Goal: Task Accomplishment & Management: Manage account settings

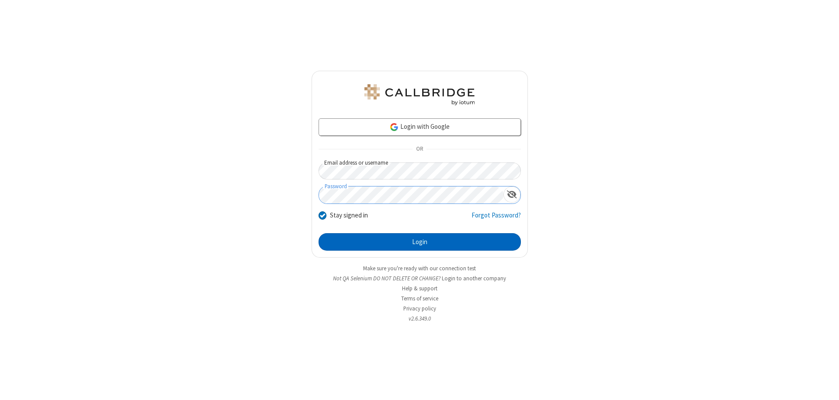
click at [420, 242] on button "Login" at bounding box center [420, 241] width 202 height 17
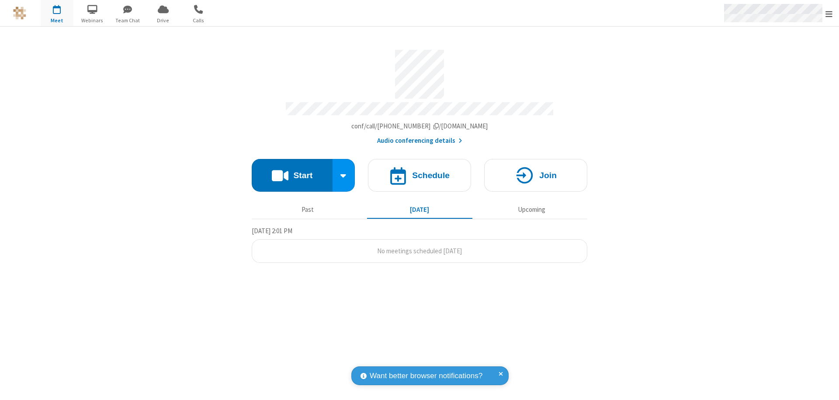
click at [829, 14] on span "Open menu" at bounding box center [829, 14] width 7 height 9
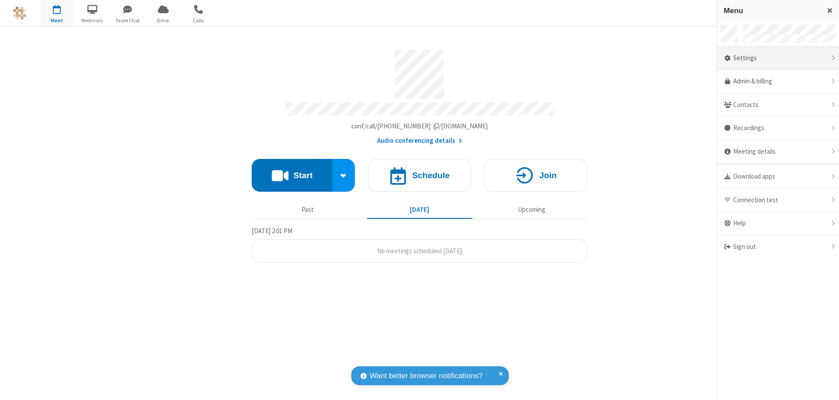
click at [778, 58] on div "Settings" at bounding box center [778, 59] width 122 height 24
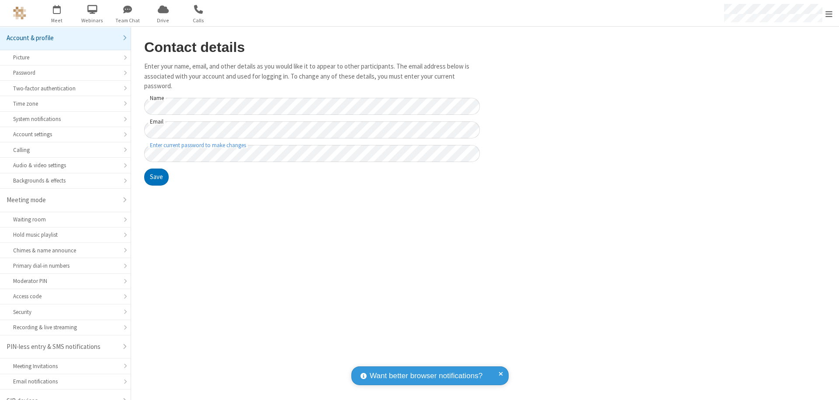
scroll to position [12, 0]
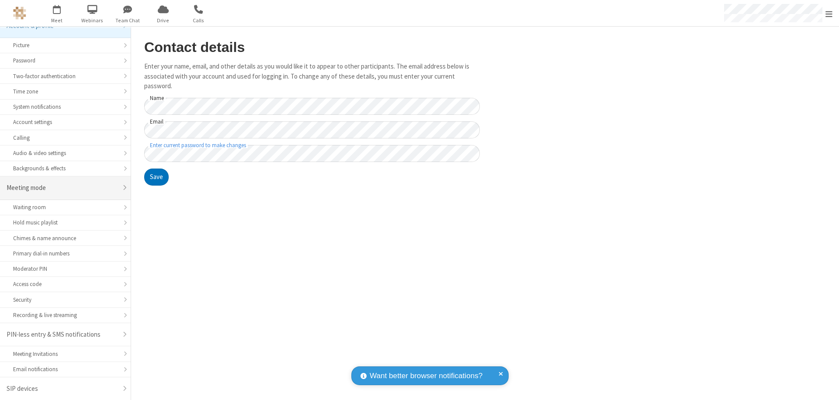
click at [62, 188] on div "Meeting mode" at bounding box center [62, 188] width 111 height 10
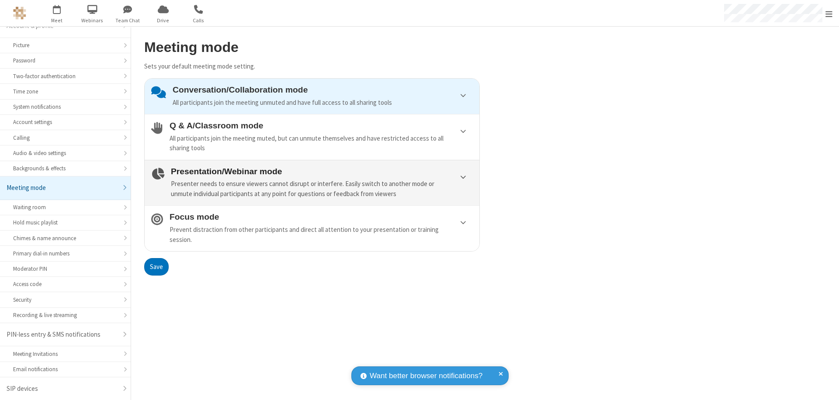
click at [312, 183] on div "Presenter needs to ensure viewers cannot disrupt or interfere. Easily switch to…" at bounding box center [322, 189] width 302 height 20
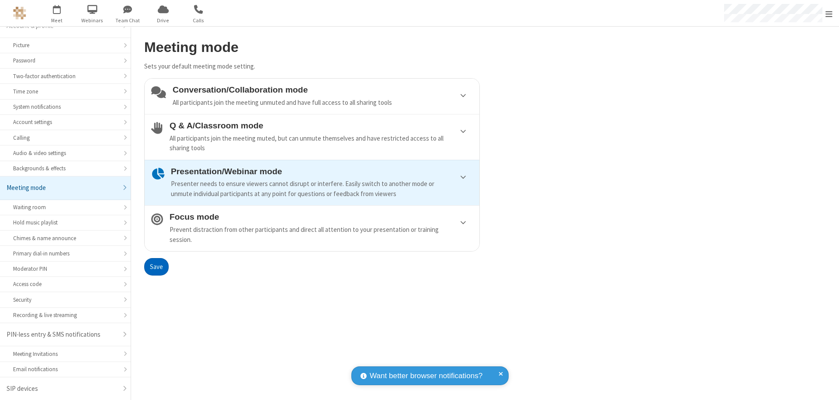
click at [156, 267] on button "Save" at bounding box center [156, 266] width 24 height 17
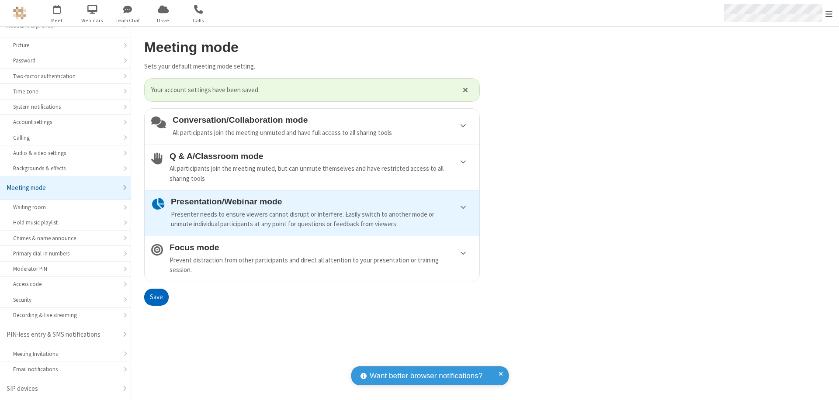
click at [829, 13] on span "Open menu" at bounding box center [829, 14] width 7 height 9
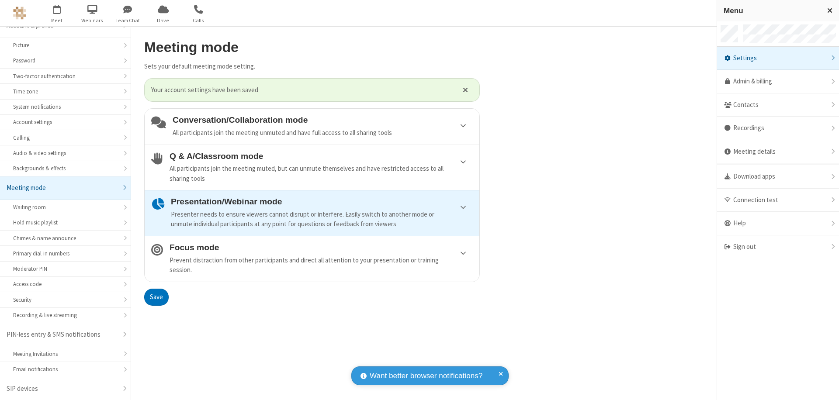
click at [778, 247] on div "Sign out" at bounding box center [778, 247] width 122 height 23
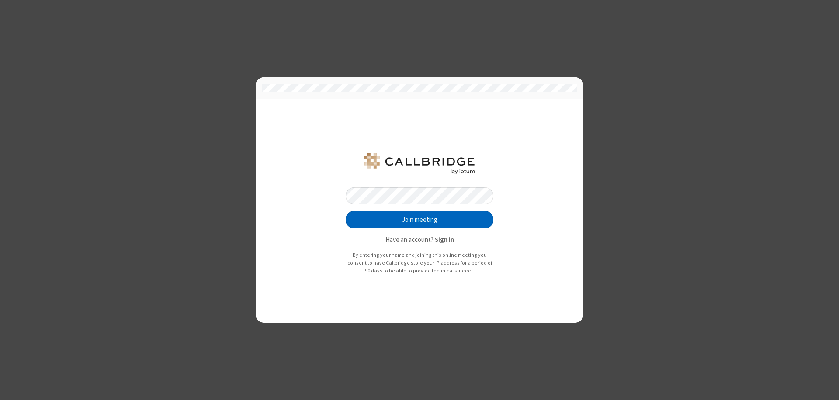
click at [420, 220] on button "Join meeting" at bounding box center [420, 219] width 148 height 17
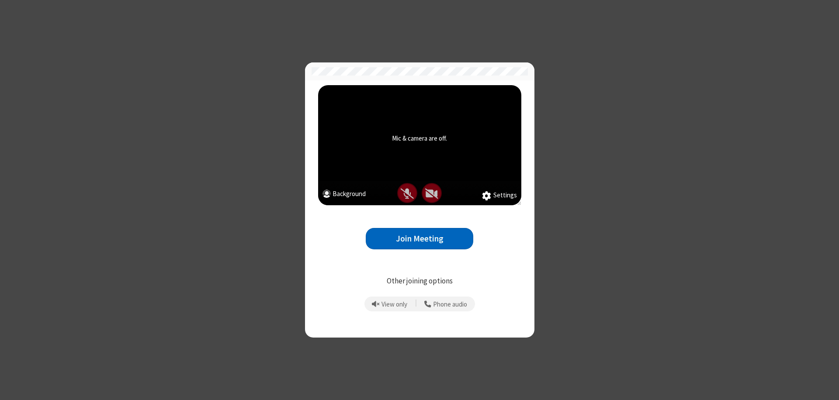
click at [420, 239] on button "Join Meeting" at bounding box center [420, 238] width 108 height 21
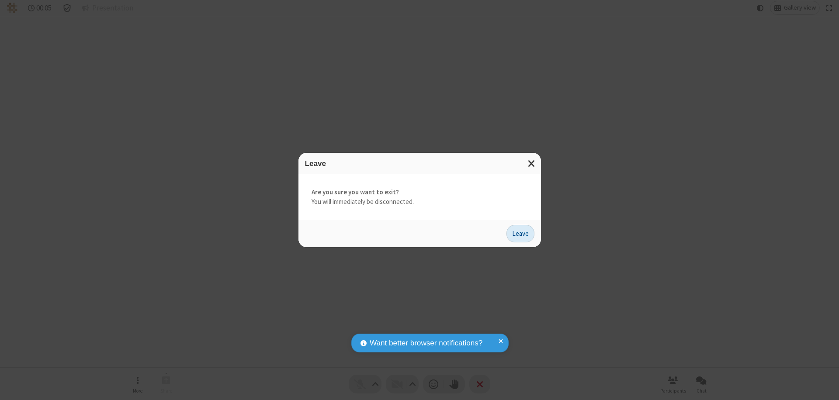
click at [521, 233] on button "Leave" at bounding box center [521, 233] width 28 height 17
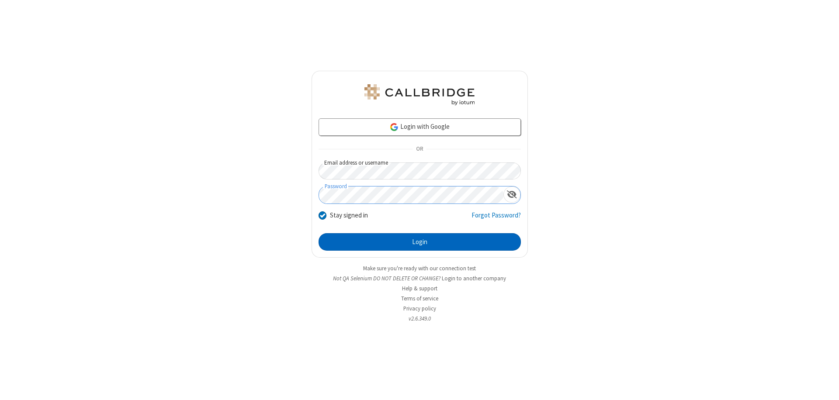
click at [420, 242] on button "Login" at bounding box center [420, 241] width 202 height 17
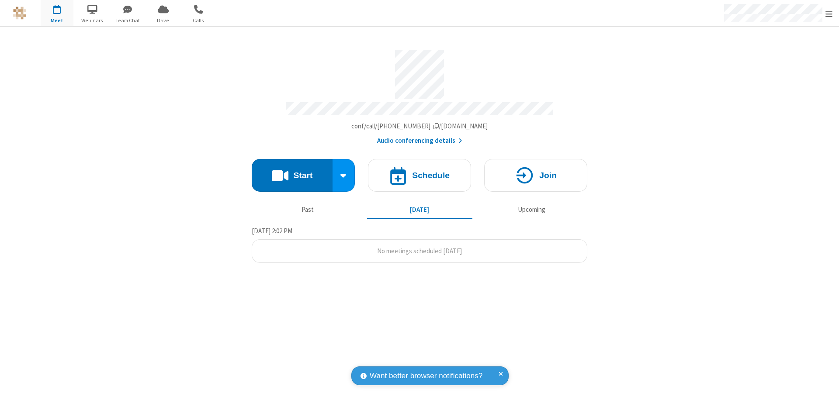
click at [829, 14] on span "Open menu" at bounding box center [829, 14] width 7 height 9
click at [778, 58] on div "Settings" at bounding box center [778, 59] width 122 height 24
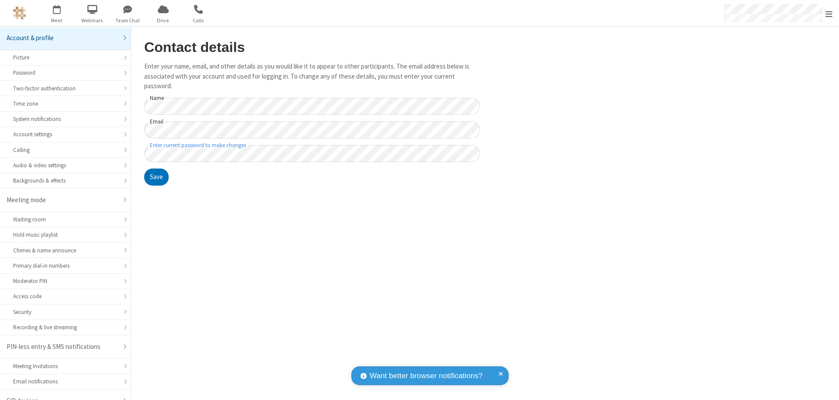
scroll to position [12, 0]
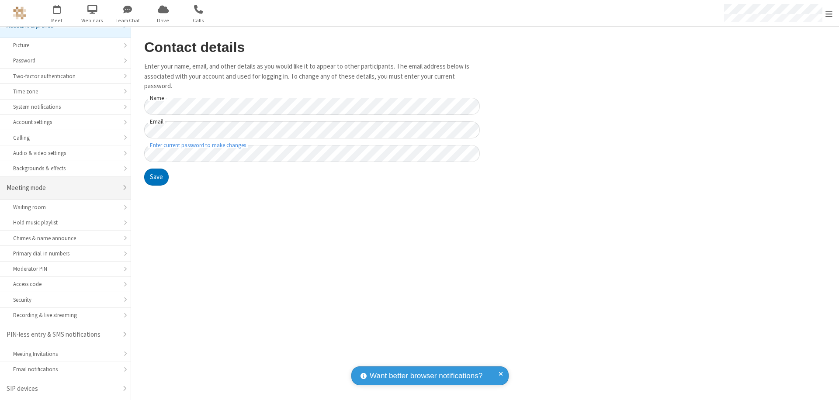
click at [62, 188] on div "Meeting mode" at bounding box center [62, 188] width 111 height 10
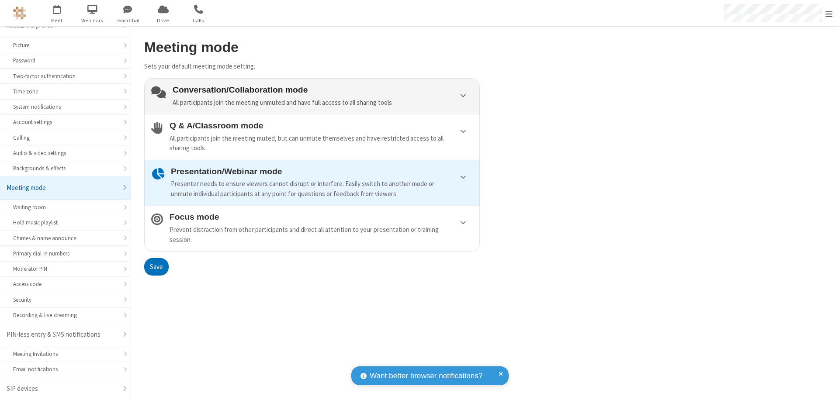
click at [312, 96] on div "Conversation/Collaboration mode All participants join the meeting unmuted and h…" at bounding box center [323, 96] width 300 height 22
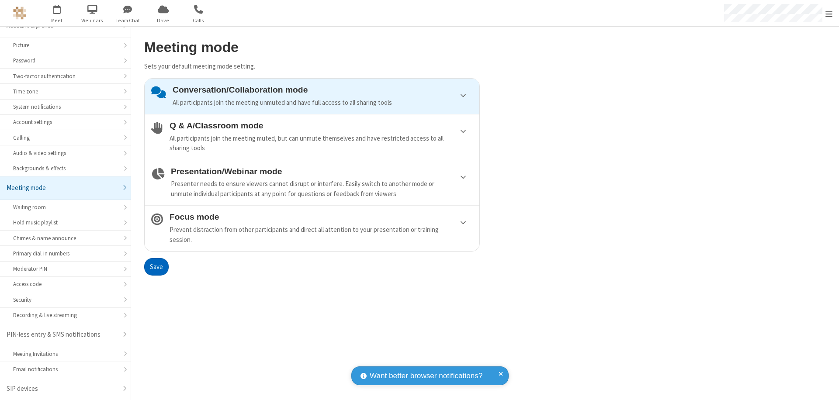
click at [156, 267] on button "Save" at bounding box center [156, 266] width 24 height 17
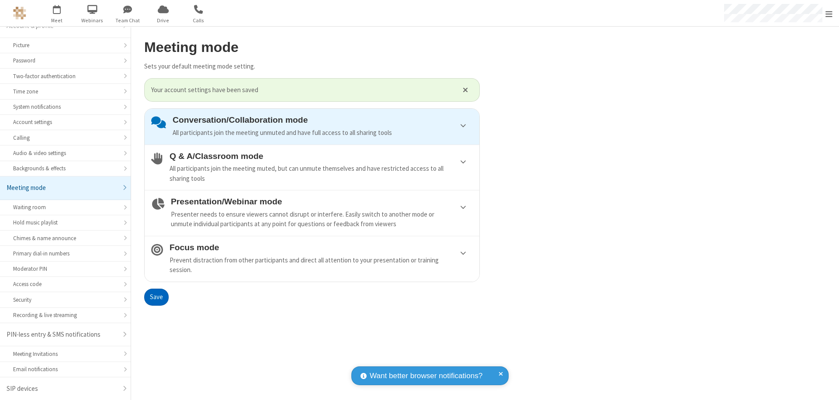
click at [829, 13] on span "Open menu" at bounding box center [829, 14] width 7 height 9
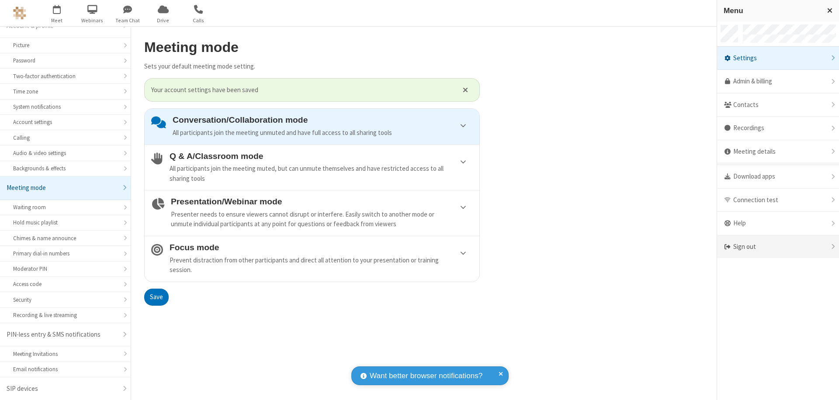
click at [778, 247] on div "Sign out" at bounding box center [778, 247] width 122 height 23
